Goal: Task Accomplishment & Management: Use online tool/utility

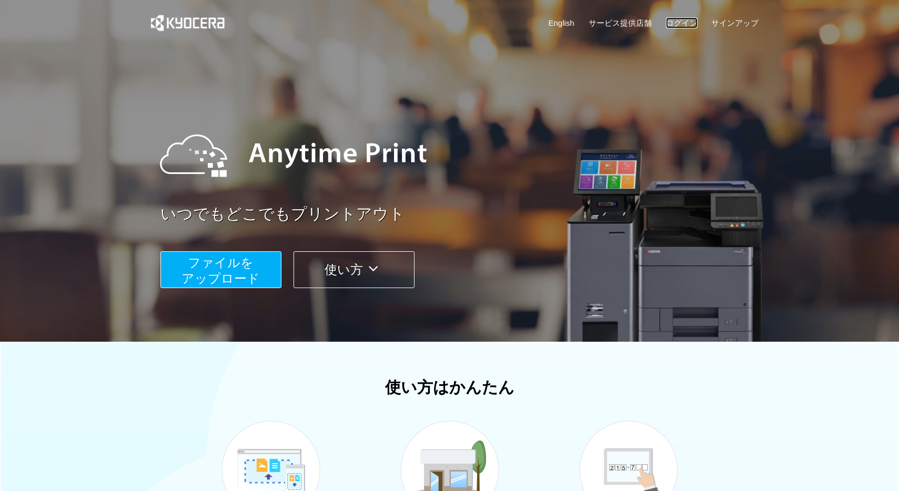
click at [685, 23] on link "ログイン" at bounding box center [682, 22] width 32 height 11
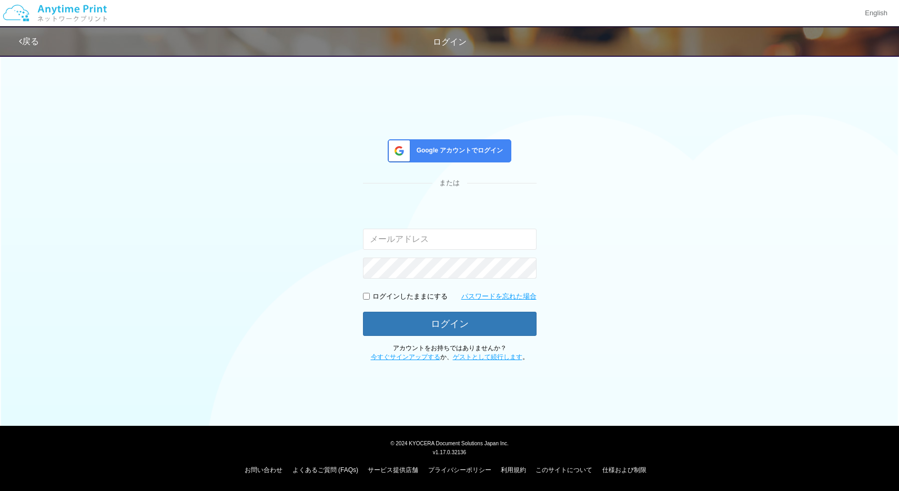
click at [430, 238] on input "email" at bounding box center [450, 239] width 174 height 21
click at [0, 414] on com-1password-button at bounding box center [0, 414] width 0 height 0
type input "[EMAIL_ADDRESS][DOMAIN_NAME]"
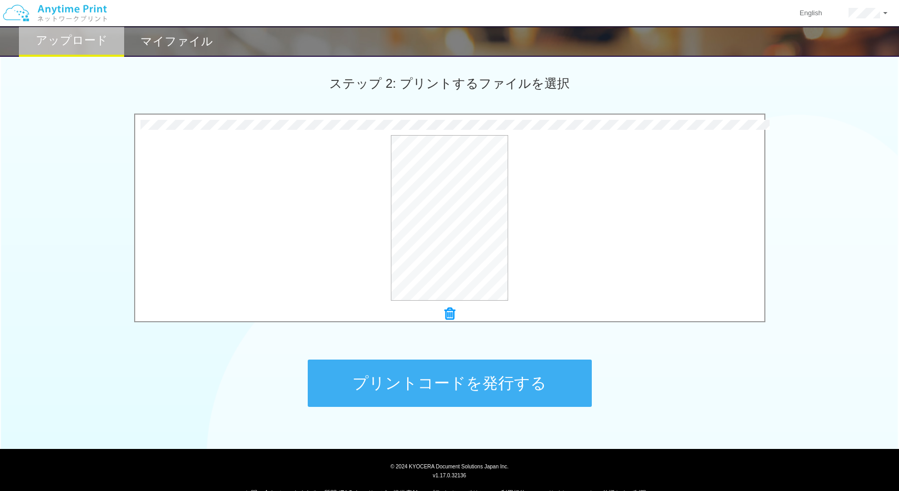
scroll to position [289, 0]
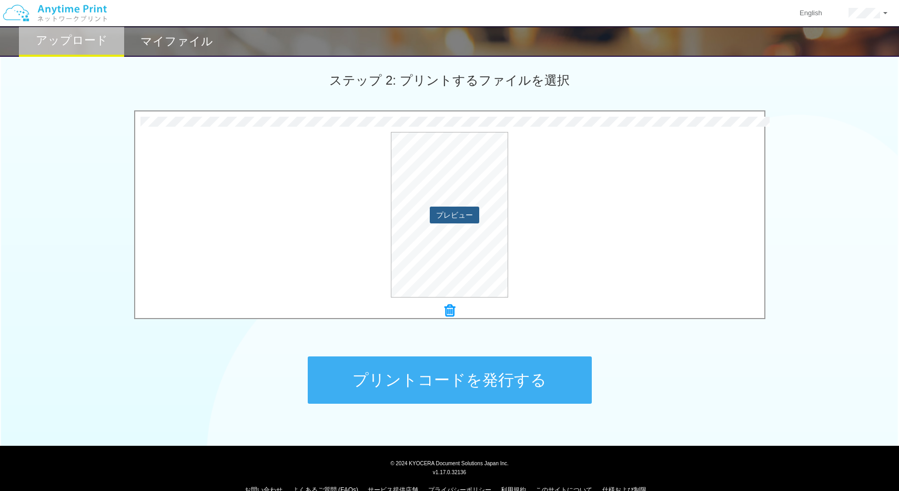
click at [455, 211] on button "プレビュー" at bounding box center [454, 215] width 49 height 17
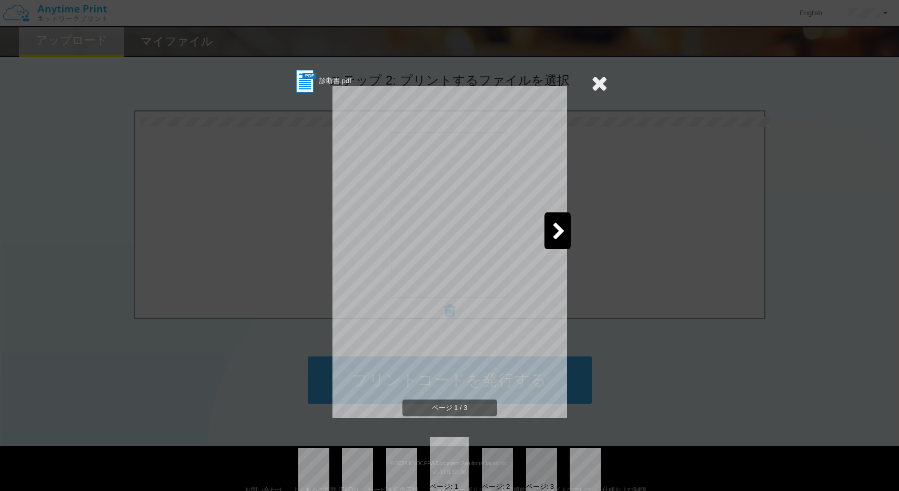
click at [558, 229] on icon at bounding box center [558, 232] width 13 height 18
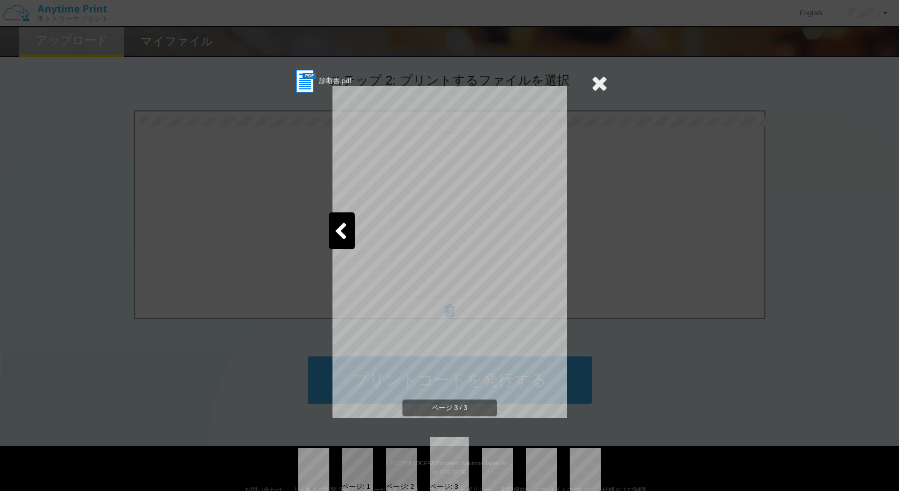
click at [600, 86] on icon at bounding box center [599, 83] width 16 height 21
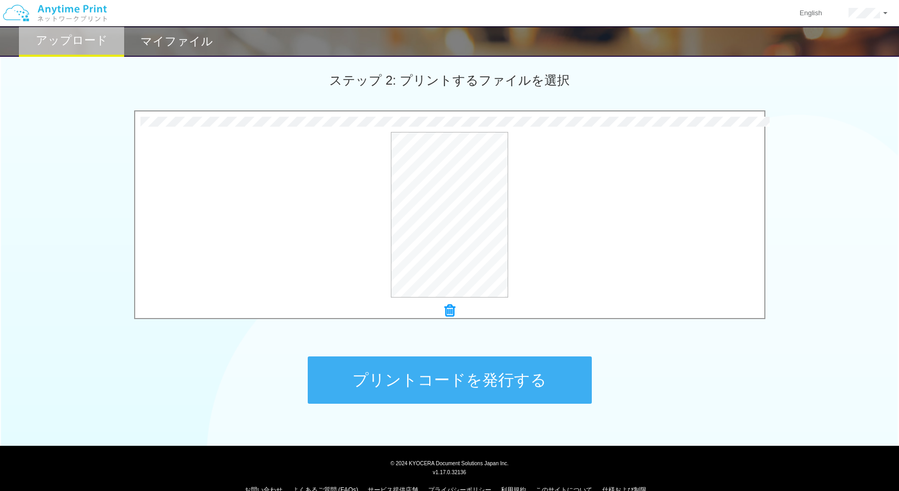
click at [482, 379] on button "プリントコードを発行する" at bounding box center [450, 380] width 284 height 47
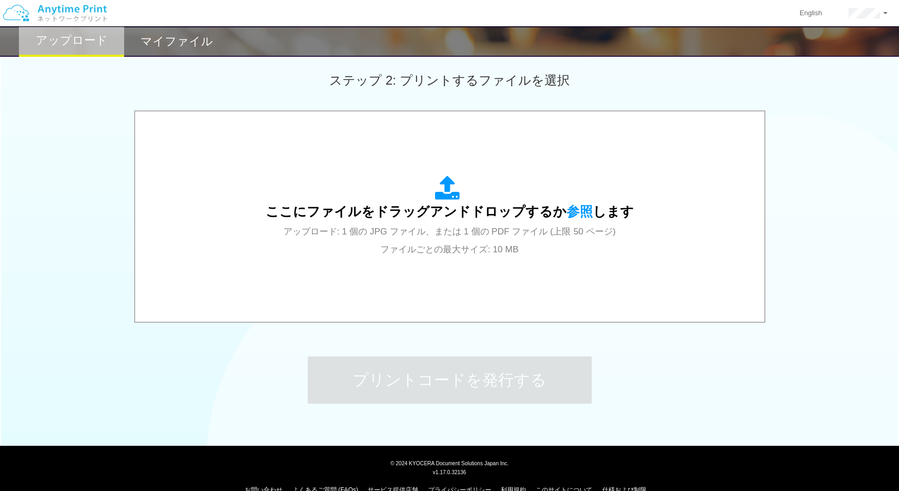
scroll to position [0, 0]
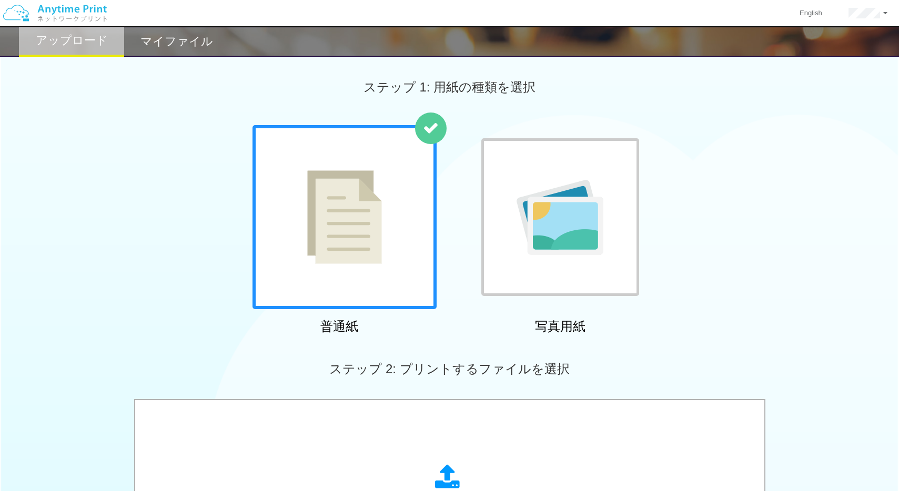
click at [482, 379] on div "ステップ 2: プリントするファイルを選択" at bounding box center [449, 369] width 899 height 60
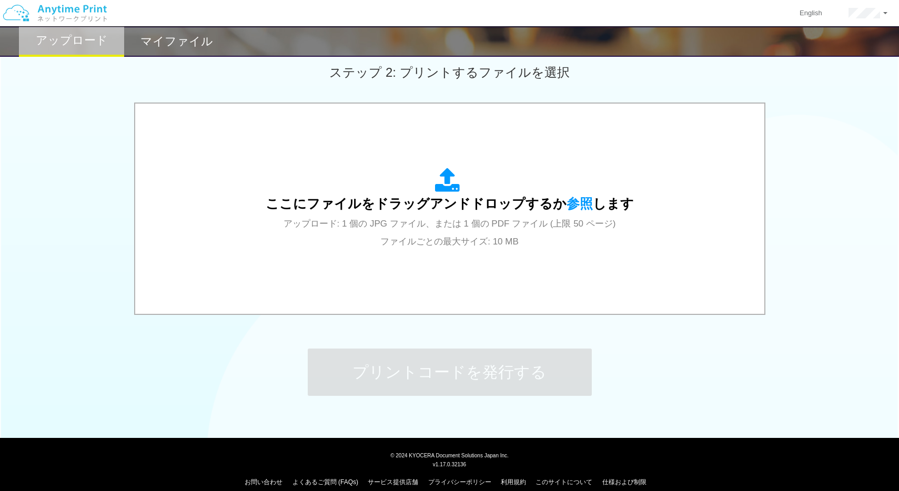
scroll to position [309, 0]
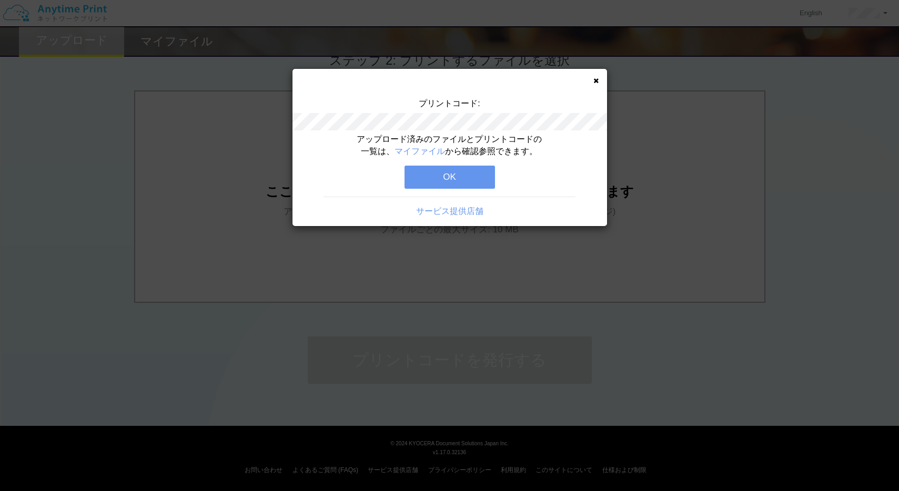
click at [594, 80] on icon at bounding box center [595, 80] width 5 height 7
